Goal: Task Accomplishment & Management: Use online tool/utility

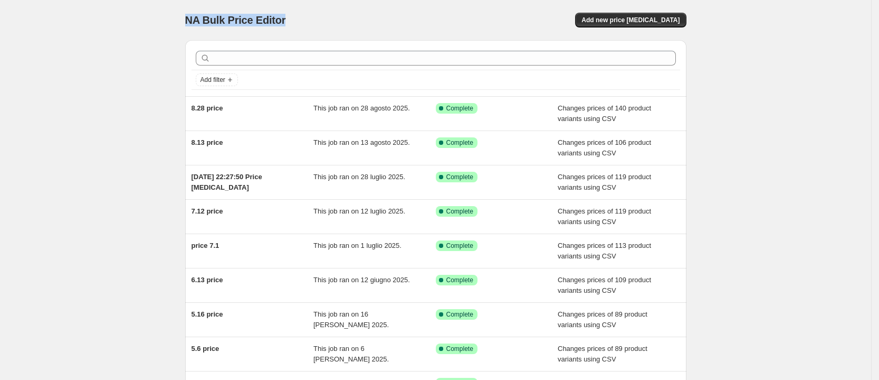
drag, startPoint x: 296, startPoint y: 19, endPoint x: 185, endPoint y: 23, distance: 110.4
click at [185, 23] on div "NA Bulk Price Editor. This page is ready NA Bulk Price Editor Add new price [ME…" at bounding box center [436, 272] width 527 height 544
copy span "NA Bulk Price Editor"
click at [623, 22] on span "Add new price [MEDICAL_DATA]" at bounding box center [631, 20] width 98 height 8
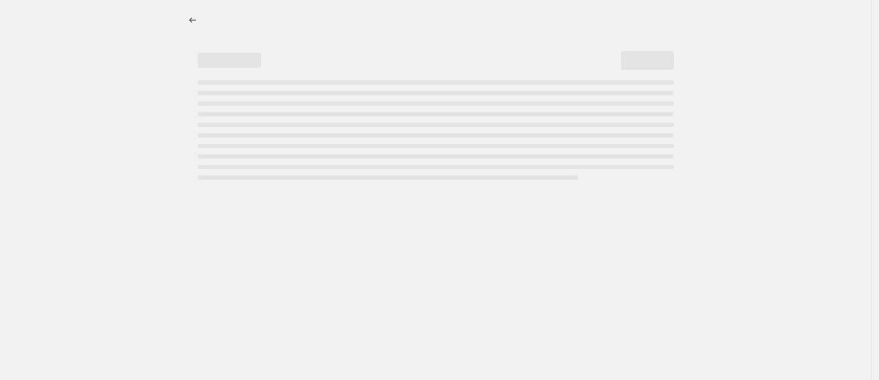
select select "percentage"
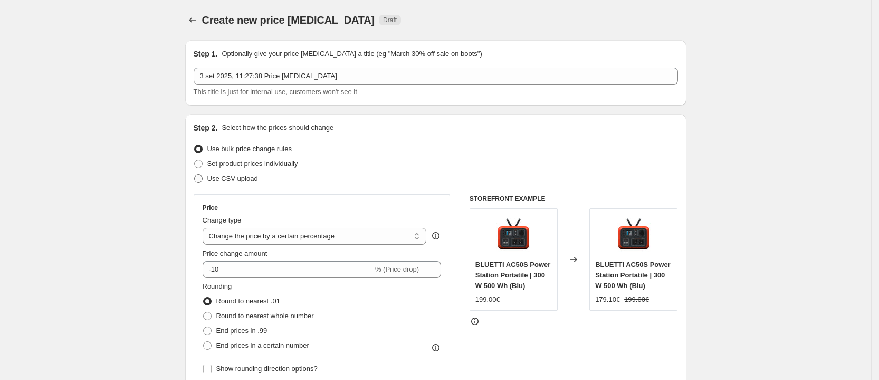
click at [203, 177] on span at bounding box center [198, 178] width 8 height 8
click at [195, 175] on input "Use CSV upload" at bounding box center [194, 174] width 1 height 1
radio input "true"
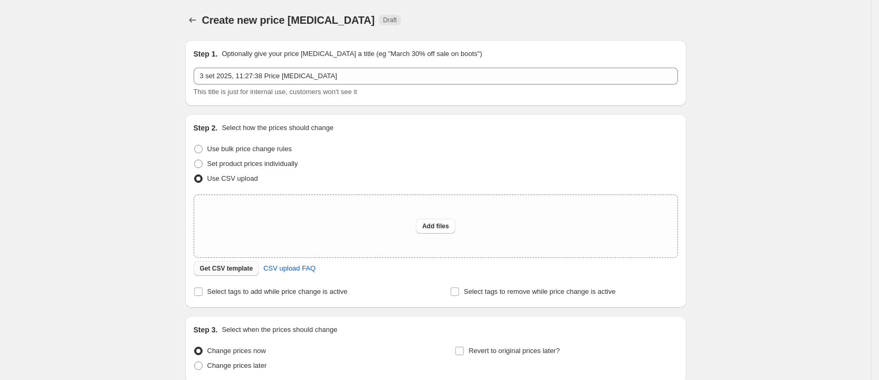
click at [235, 271] on span "Get CSV template" at bounding box center [226, 268] width 53 height 8
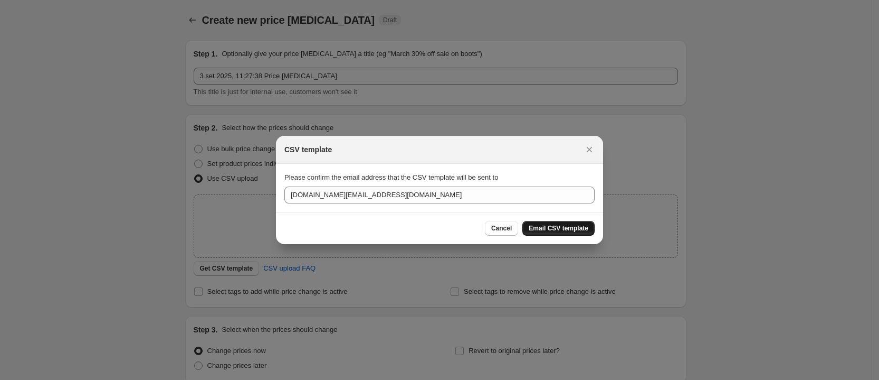
click at [535, 226] on span "Email CSV template" at bounding box center [559, 228] width 60 height 8
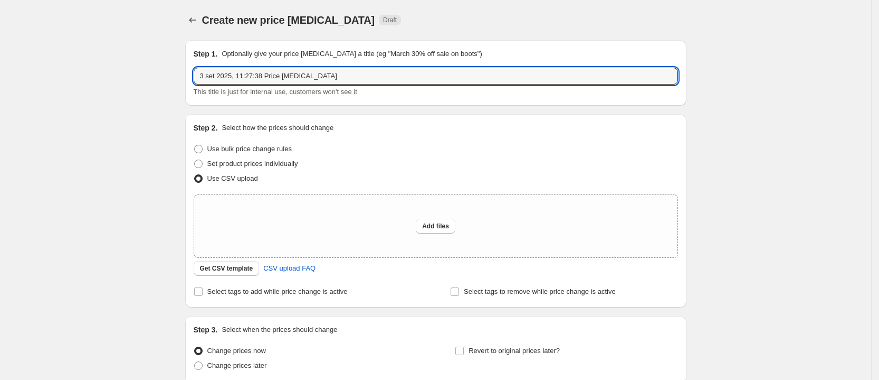
drag, startPoint x: 362, startPoint y: 75, endPoint x: 17, endPoint y: 79, distance: 344.7
click at [17, 79] on div "Create new price [MEDICAL_DATA]. This page is ready Create new price [MEDICAL_D…" at bounding box center [435, 235] width 871 height 471
type input "9.5 price"
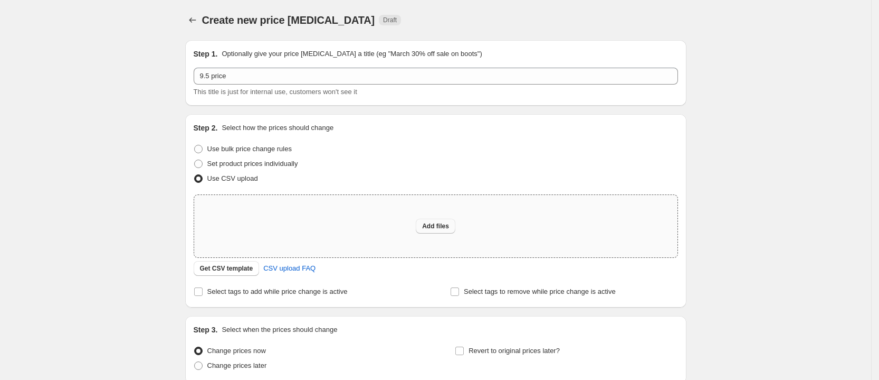
click at [424, 230] on button "Add files" at bounding box center [436, 226] width 40 height 15
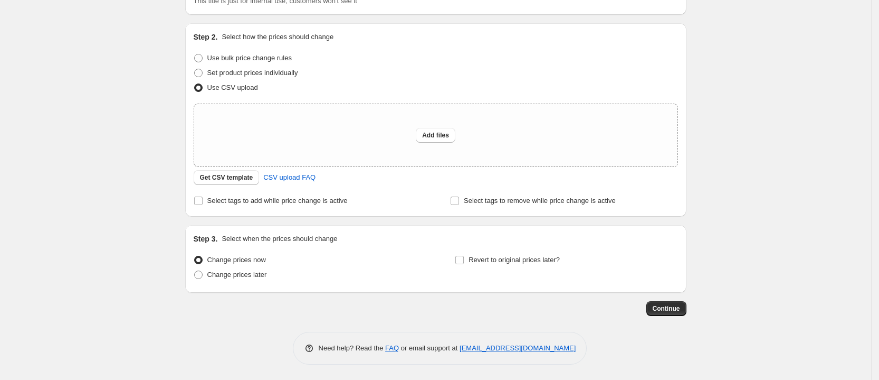
scroll to position [91, 0]
click at [442, 128] on button "Add files" at bounding box center [436, 134] width 40 height 15
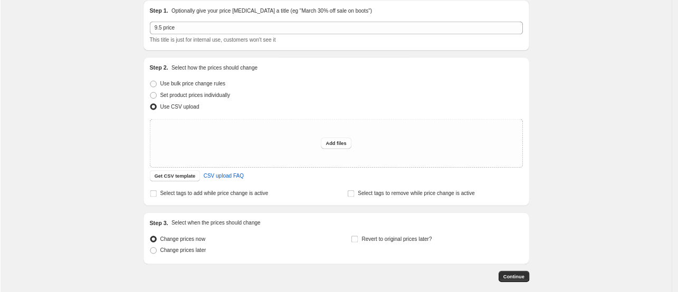
scroll to position [0, 0]
